Goal: Task Accomplishment & Management: Use online tool/utility

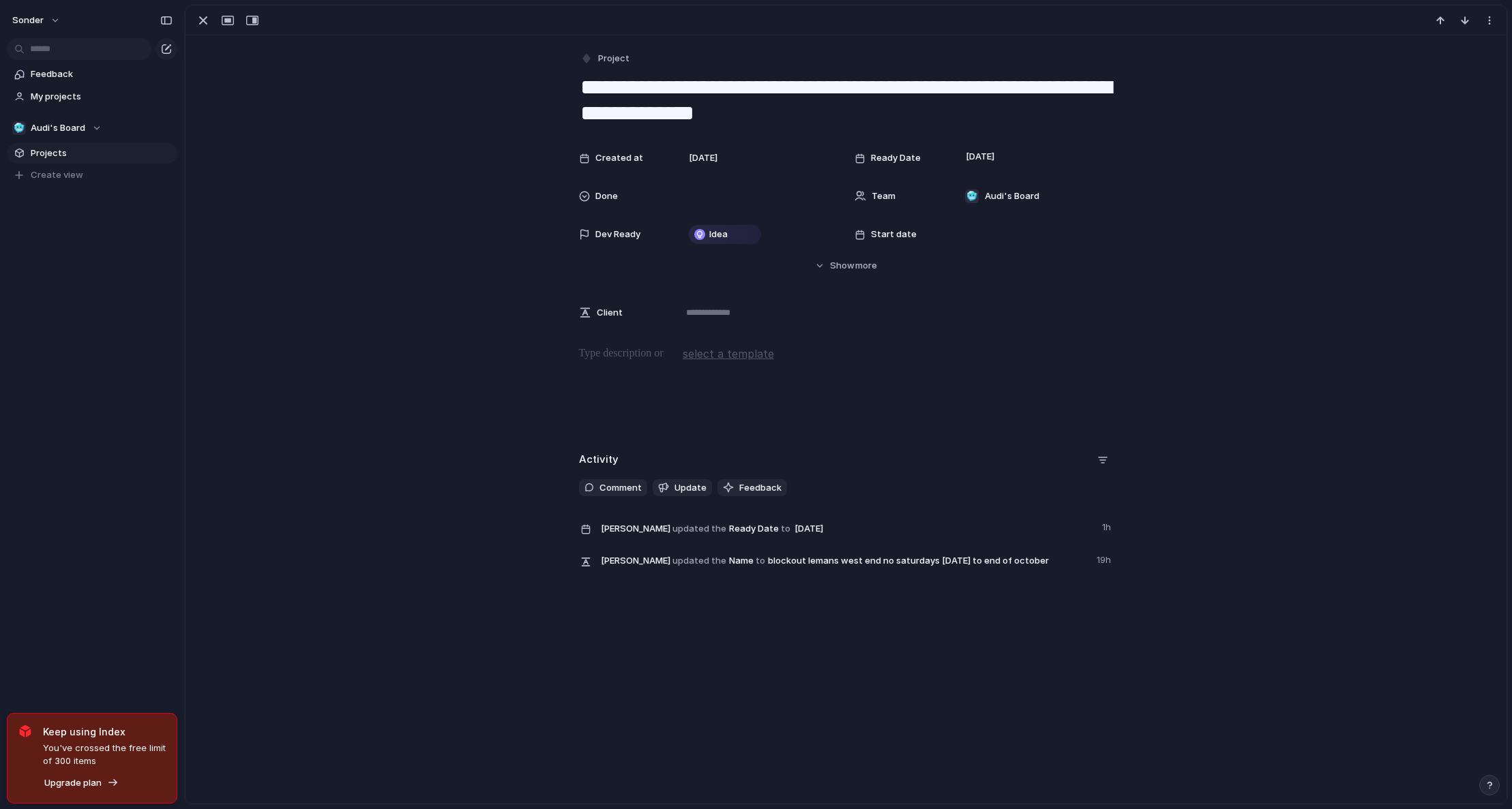
scroll to position [680, 0]
click at [726, 209] on div at bounding box center [758, 196] width 161 height 27
click at [705, 264] on span "Done" at bounding box center [704, 268] width 22 height 14
click at [616, 357] on p at bounding box center [846, 354] width 534 height 17
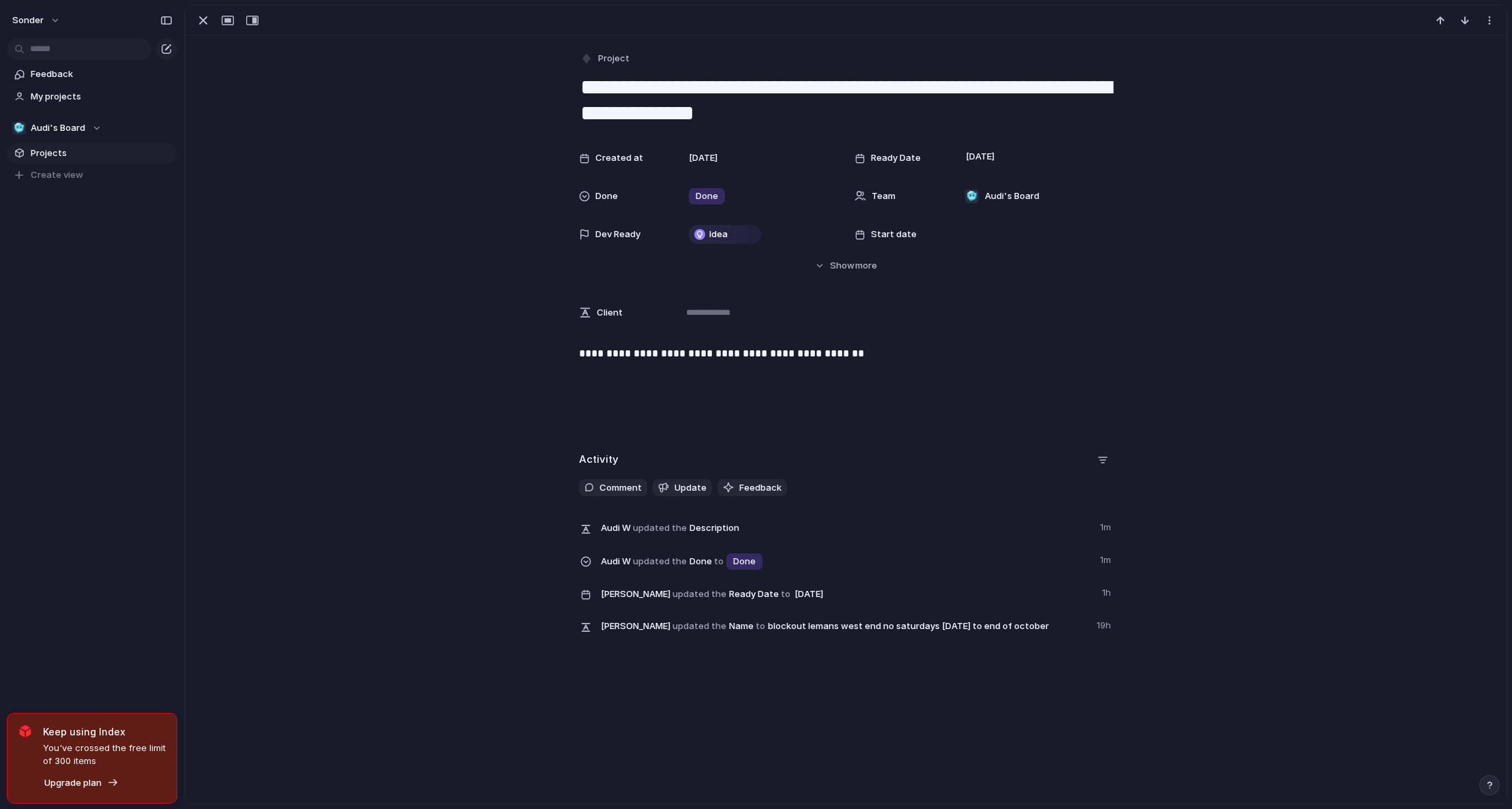
click at [634, 354] on p "**********" at bounding box center [846, 354] width 534 height 17
click at [193, 13] on button "button" at bounding box center [203, 20] width 21 height 17
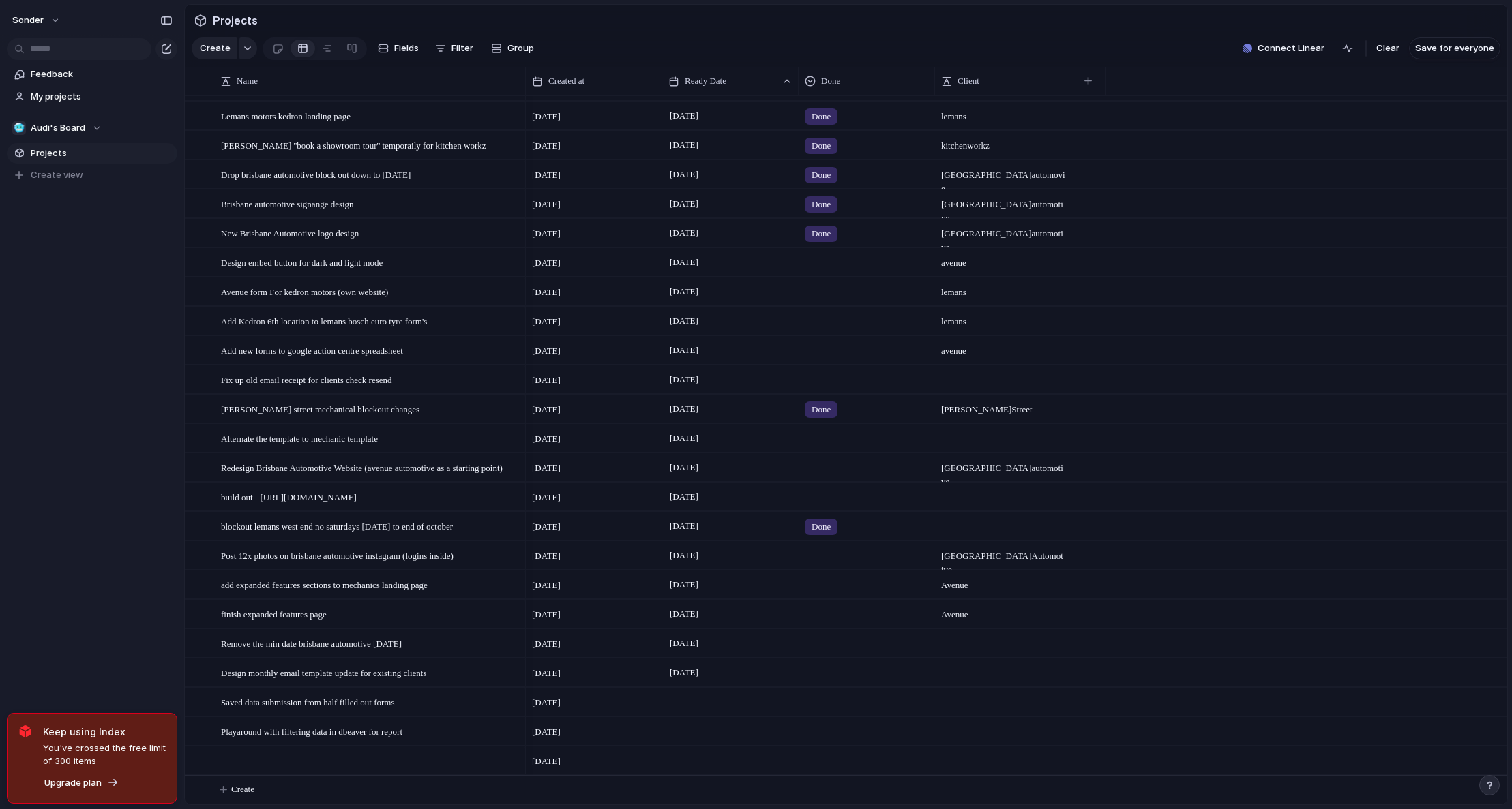
scroll to position [707, 0]
click at [969, 528] on div at bounding box center [1003, 525] width 136 height 28
click at [698, 529] on span "[DATE]" at bounding box center [684, 525] width 35 height 17
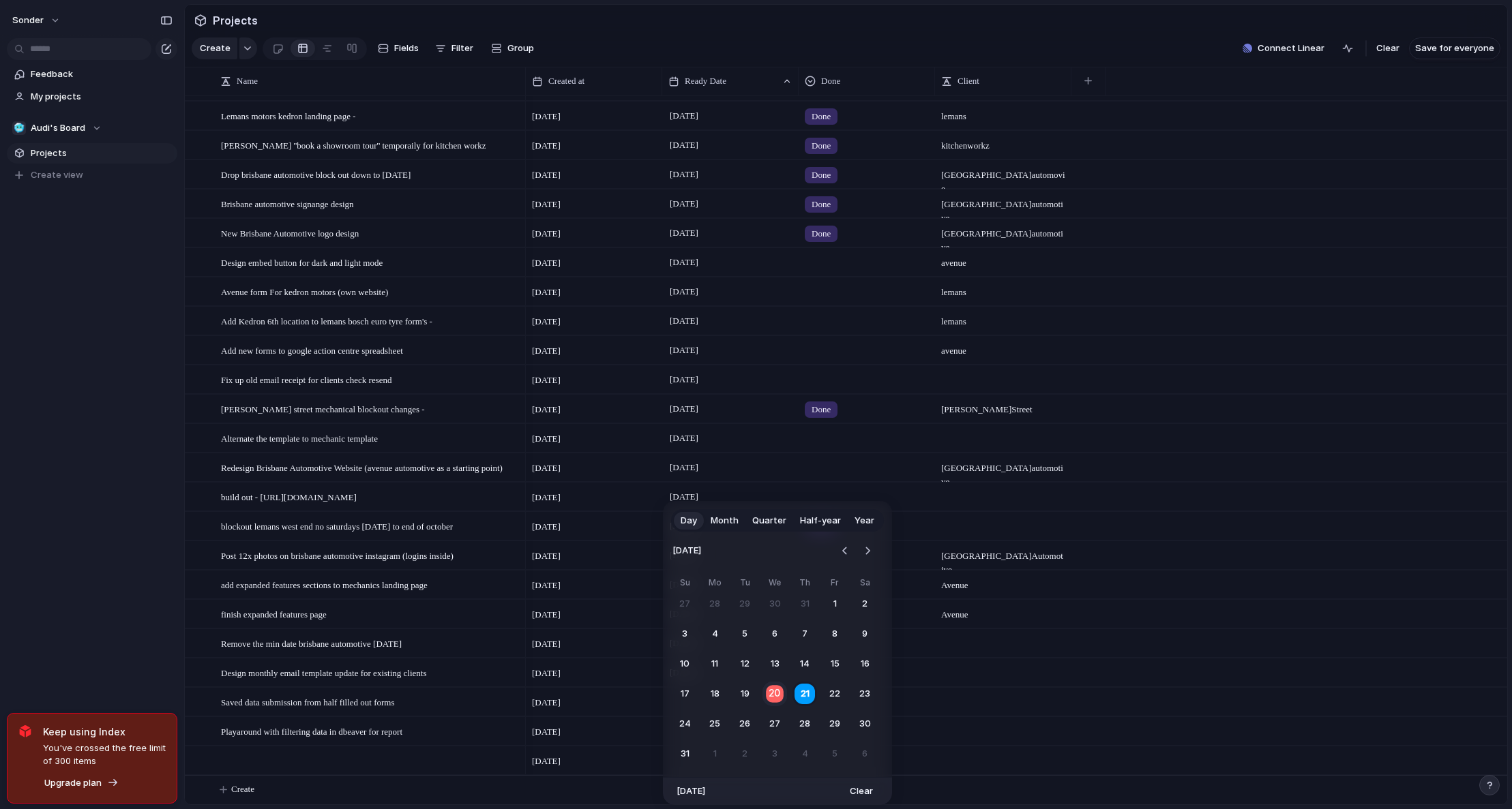
click at [777, 695] on button "20" at bounding box center [774, 693] width 26 height 26
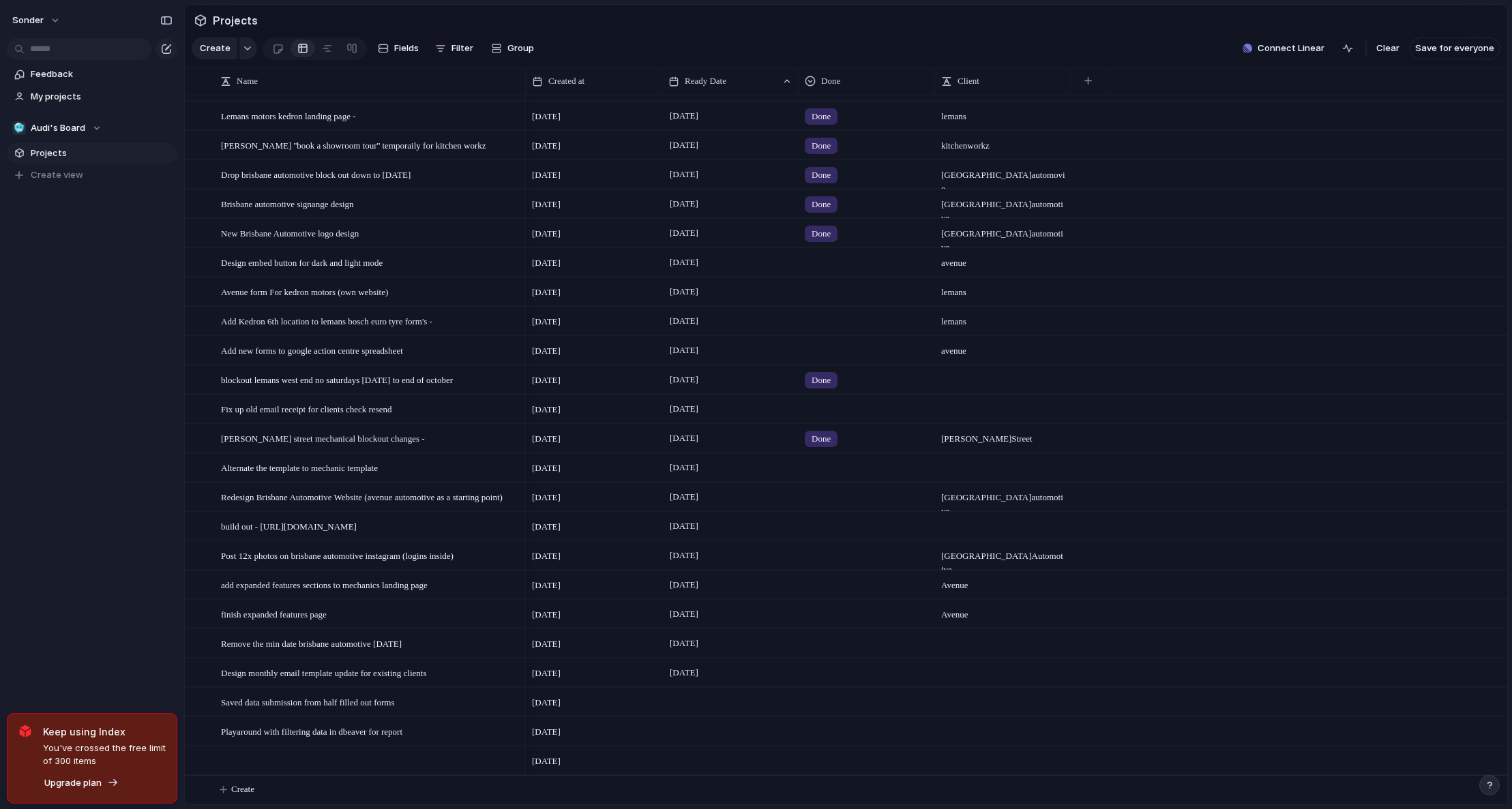
click at [971, 386] on div at bounding box center [1003, 379] width 136 height 28
type textarea "**********"
click at [685, 413] on span "[DATE]" at bounding box center [684, 409] width 35 height 17
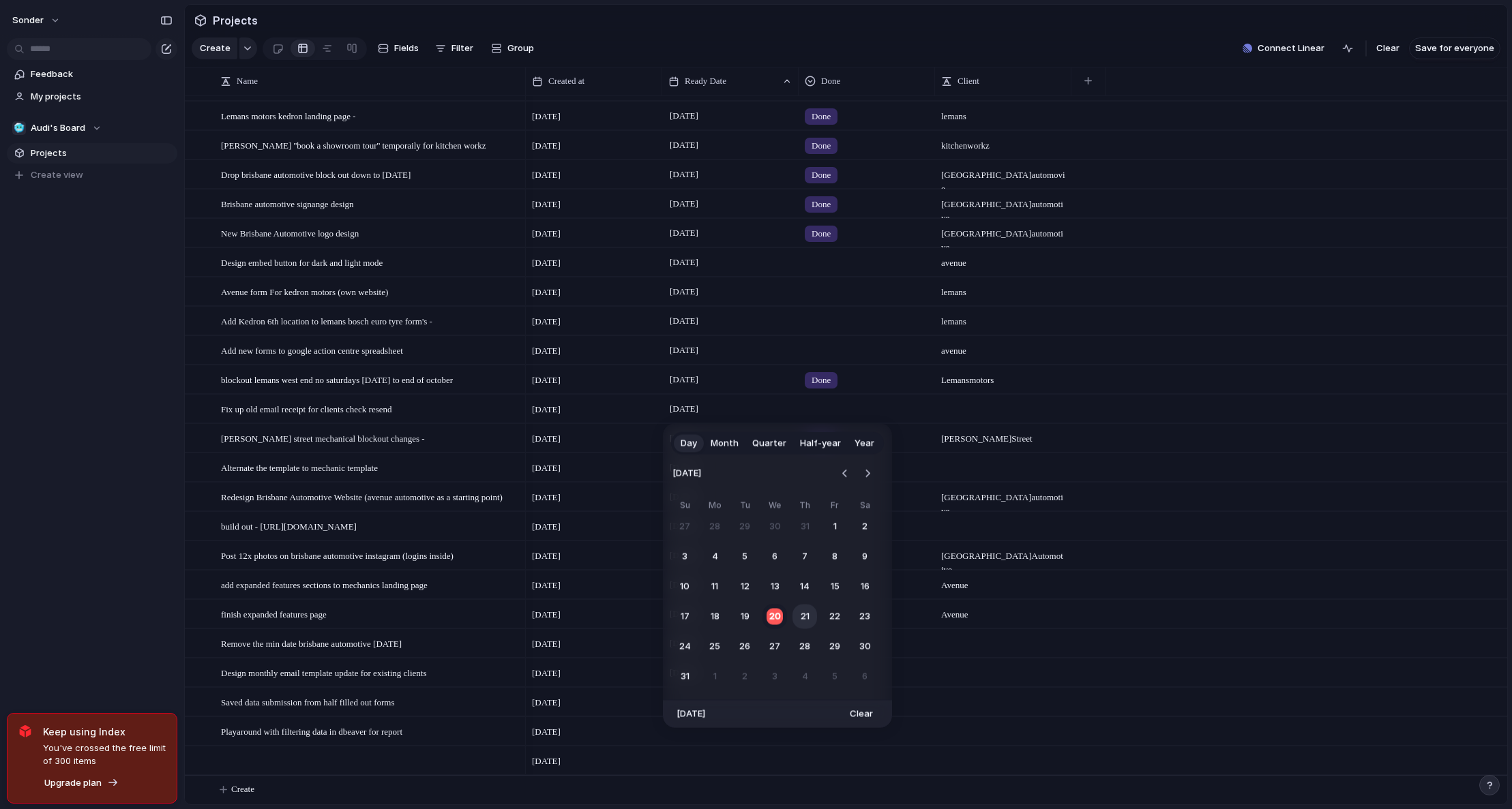
click at [800, 619] on button "21" at bounding box center [805, 617] width 24 height 24
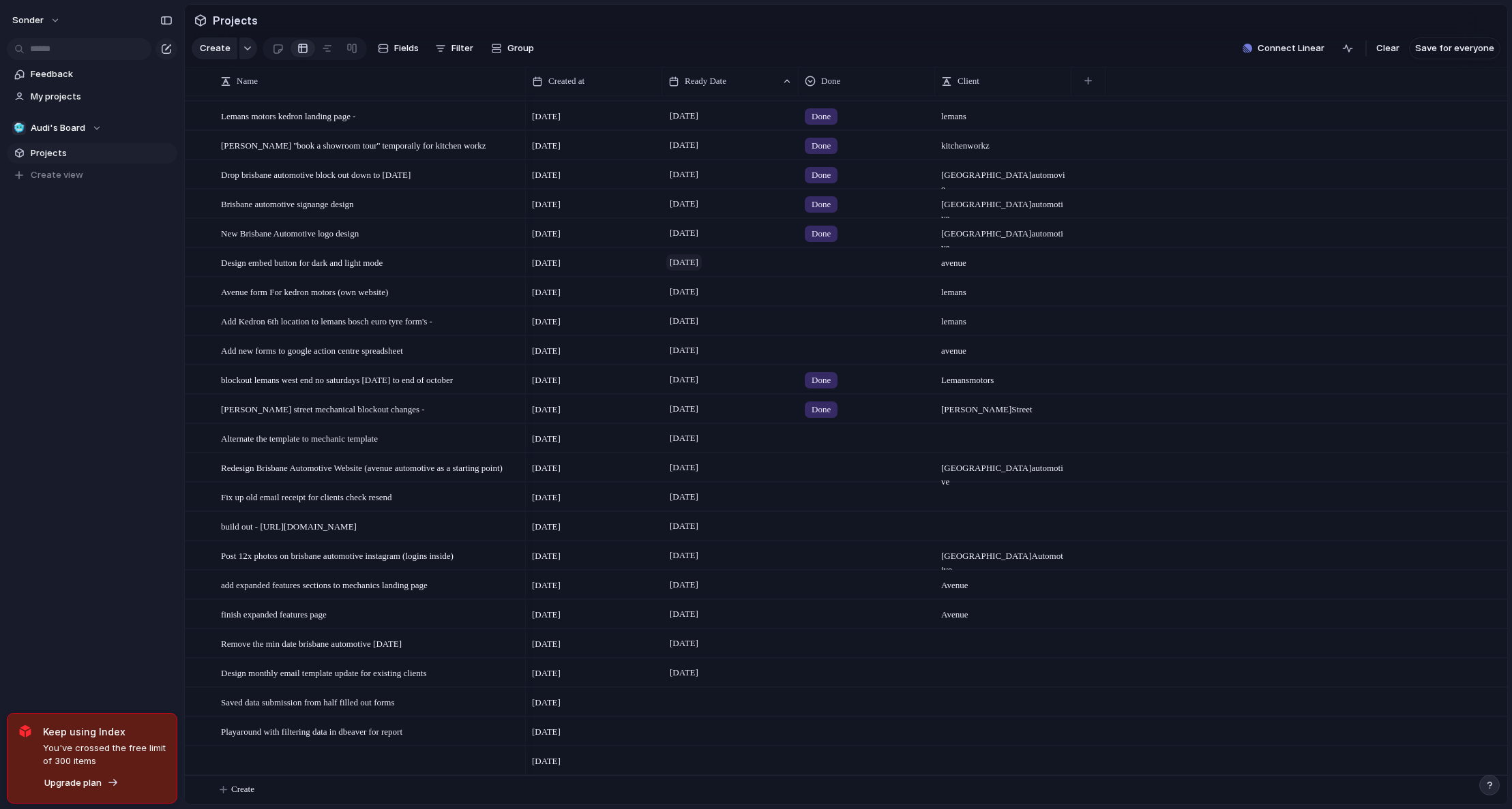
scroll to position [704, 0]
click at [702, 295] on span "[DATE]" at bounding box center [684, 291] width 35 height 17
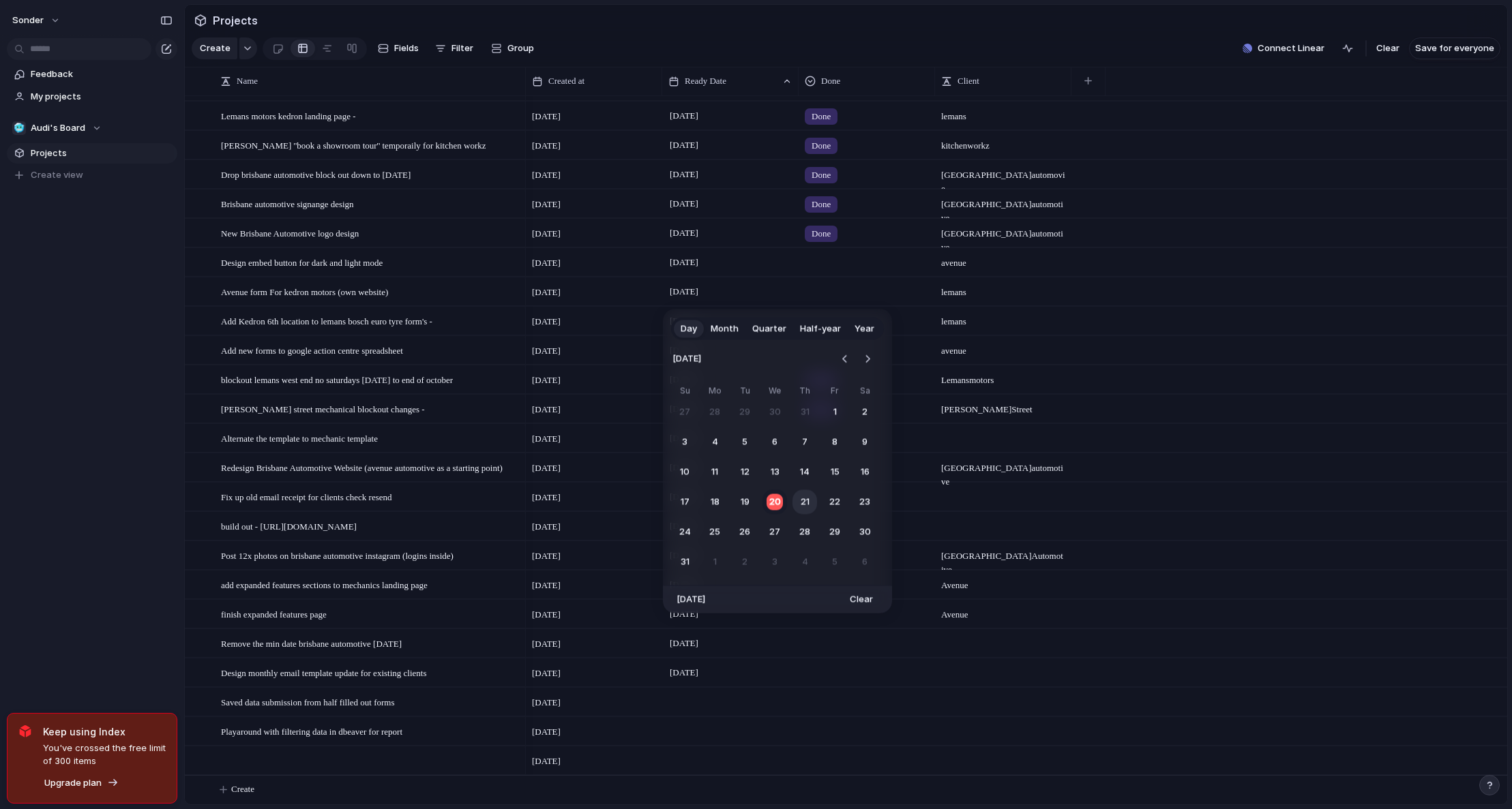
click at [808, 508] on button "21" at bounding box center [805, 502] width 24 height 24
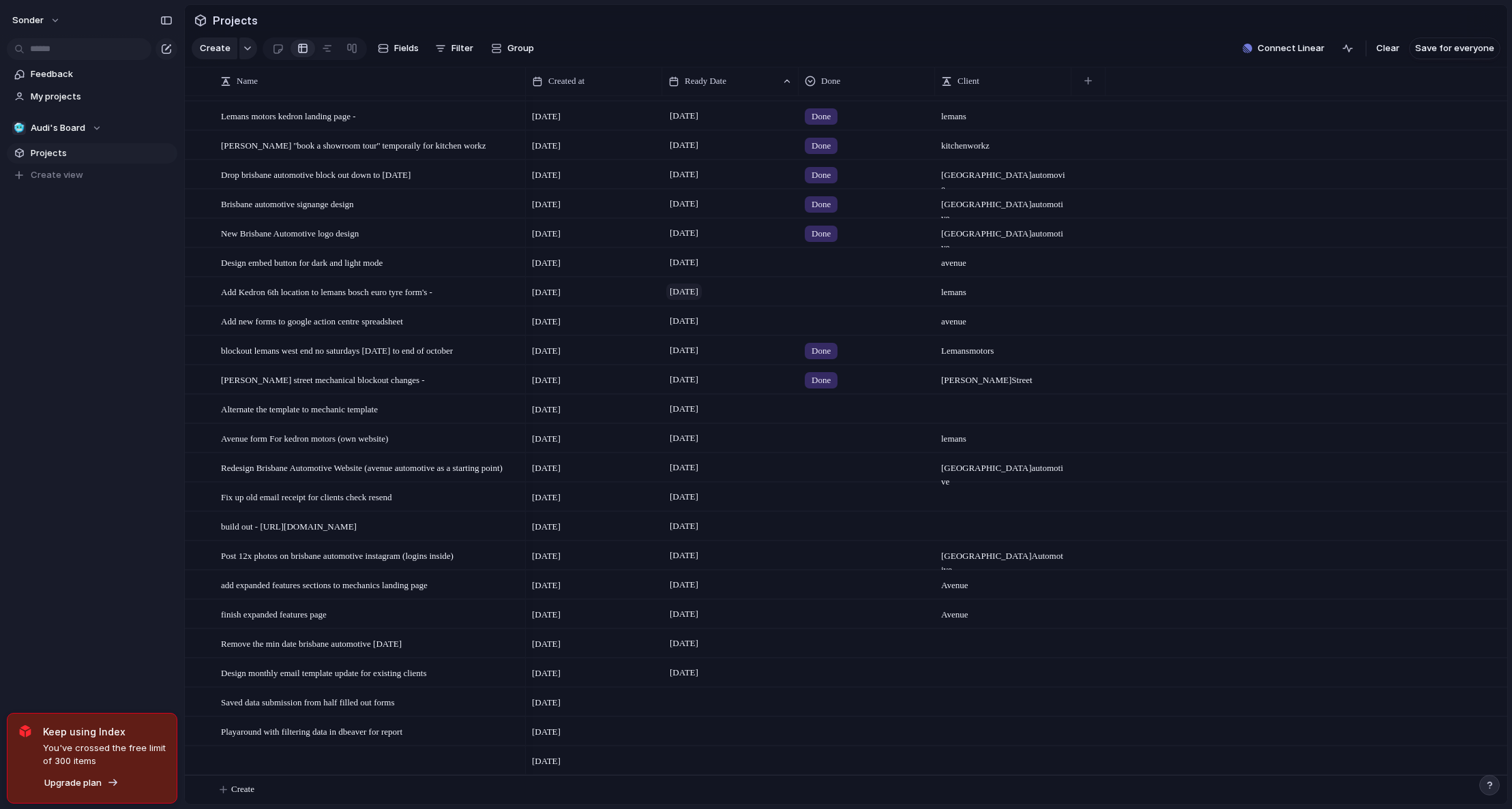
click at [702, 291] on span "[DATE]" at bounding box center [684, 291] width 35 height 17
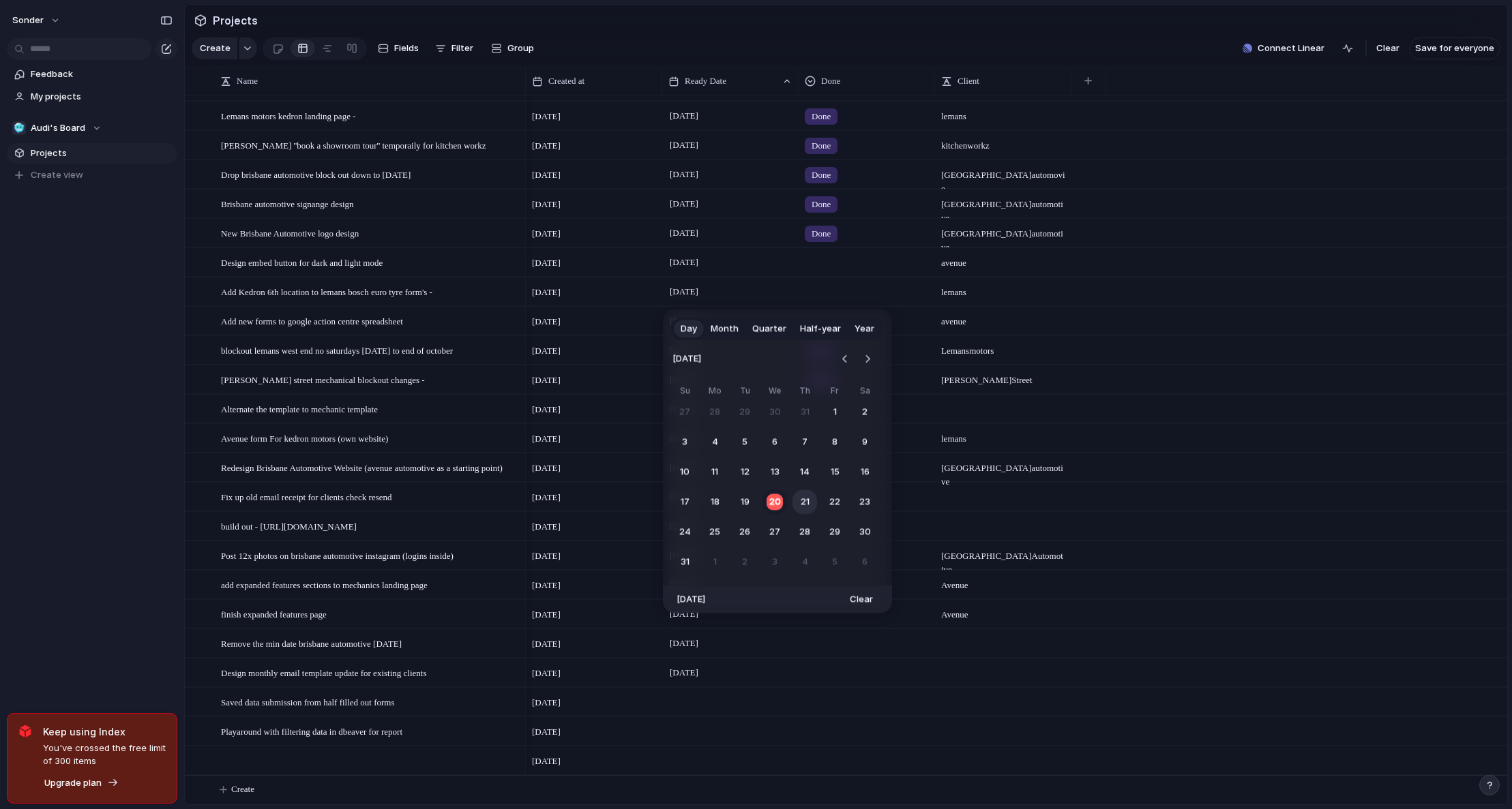
click at [813, 502] on button "21" at bounding box center [805, 502] width 24 height 24
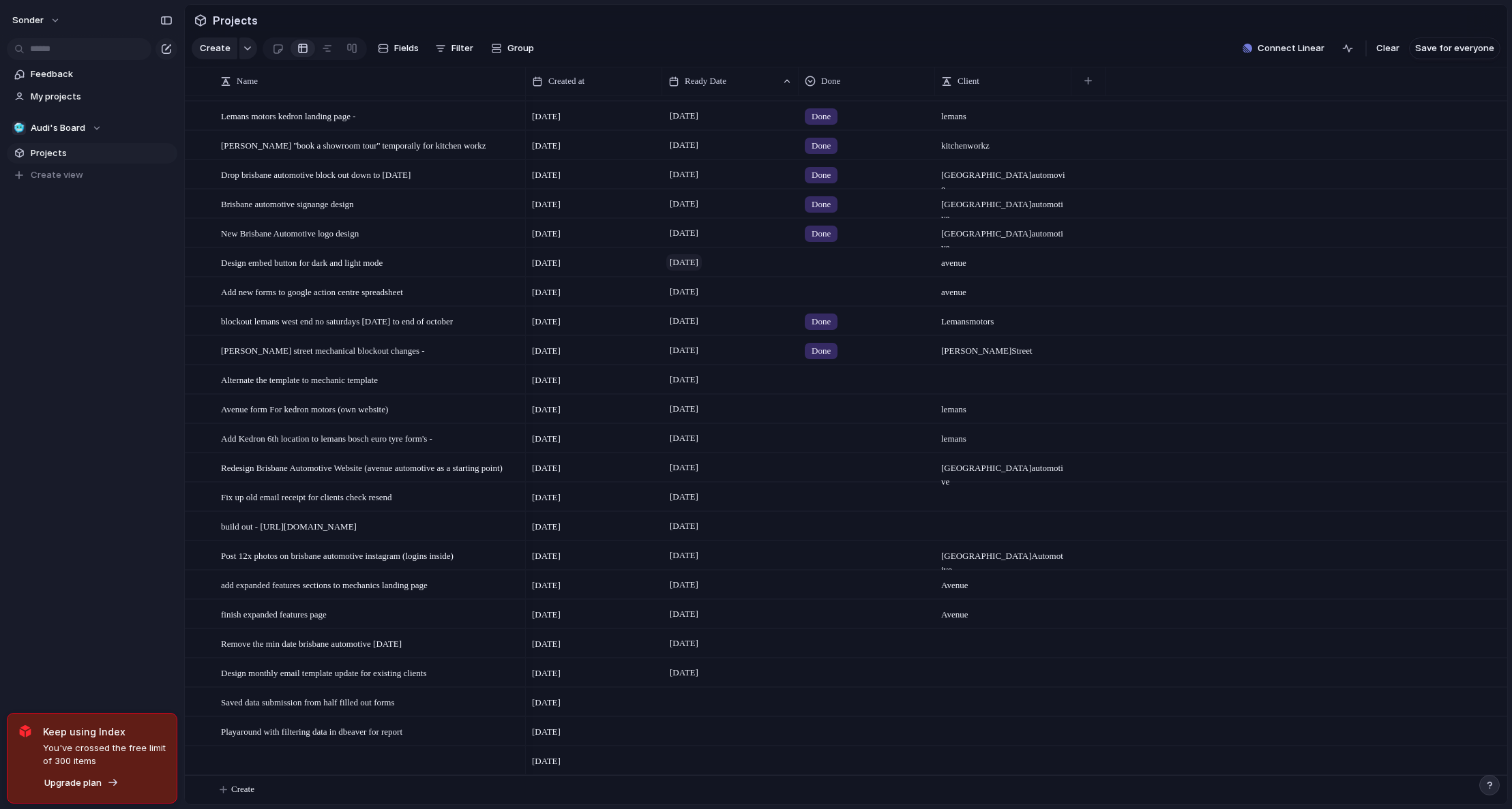
click at [702, 264] on span "[DATE]" at bounding box center [684, 262] width 35 height 17
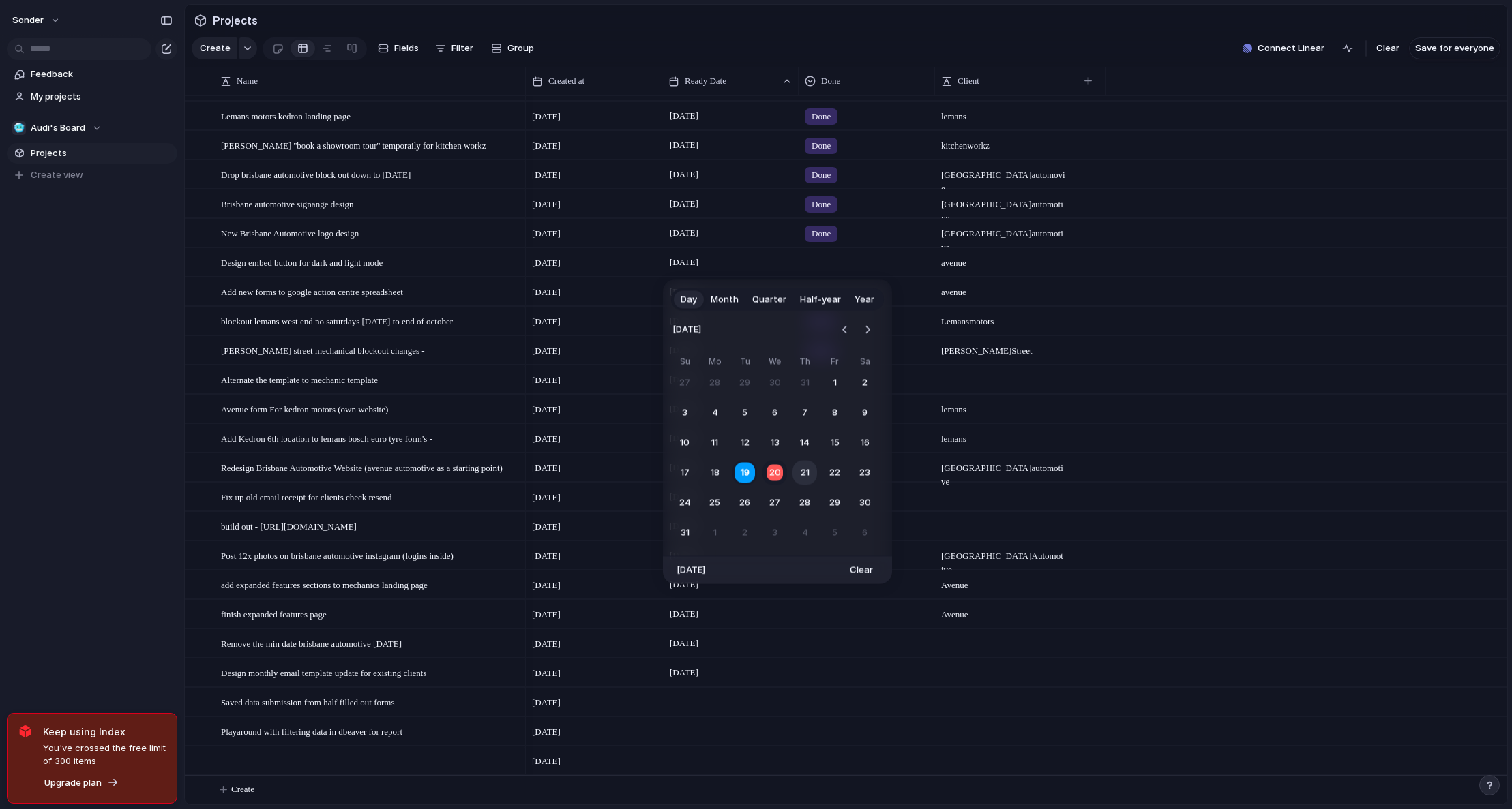
click at [806, 469] on button "21" at bounding box center [805, 472] width 24 height 24
